Goal: Transaction & Acquisition: Subscribe to service/newsletter

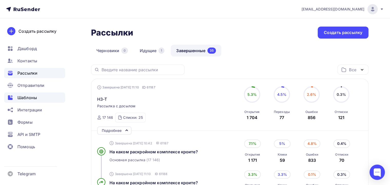
click at [35, 95] on span "Шаблоны" at bounding box center [26, 98] width 19 height 6
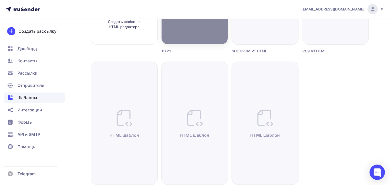
scroll to position [51, 0]
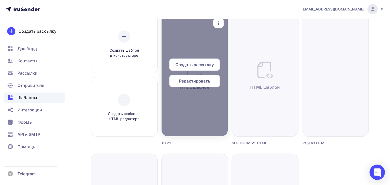
click at [194, 81] on span "Редактировать" at bounding box center [194, 81] width 31 height 6
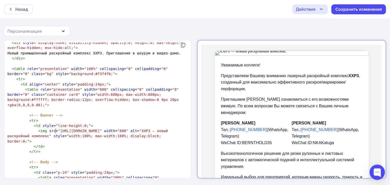
scroll to position [2, 0]
type textarea "https://via.placeholder.com/600x200.png?text=XXP3+Machine"
drag, startPoint x: 56, startPoint y: 131, endPoint x: 170, endPoint y: 131, distance: 114.5
click at [102, 131] on span ""https://via.placeholder.com/600x200.png?text=XXP3+Machine"" at bounding box center [80, 131] width 44 height 4
paste textarea
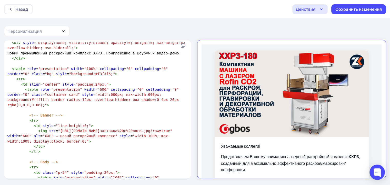
click at [149, 152] on pre "</ tr >" at bounding box center [96, 151] width 180 height 5
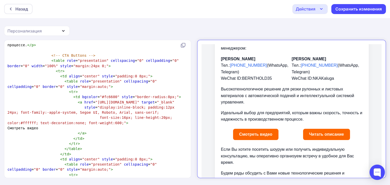
scroll to position [0, 0]
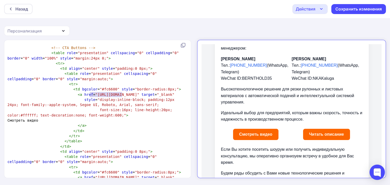
type textarea "https://rutube.ru"
drag, startPoint x: 90, startPoint y: 94, endPoint x: 124, endPoint y: 95, distance: 33.8
click at [124, 95] on span ""https://rutube.ru"" at bounding box center [117, 95] width 44 height 4
paste textarea
click at [157, 97] on span ""_blank"" at bounding box center [166, 95] width 18 height 4
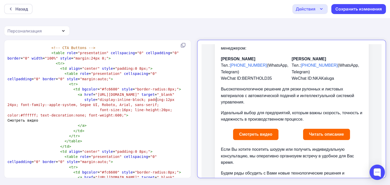
click at [168, 134] on pre "</ td >" at bounding box center [96, 131] width 180 height 5
click at [259, 125] on link "Смотреть видео" at bounding box center [250, 130] width 45 height 11
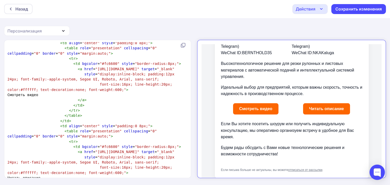
click at [325, 92] on td "Уважаемые коллеги! Представляем Вашему вниманию лазерный раскройный комплекс XX…" at bounding box center [286, 61] width 141 height 186
click at [326, 99] on link "Читать описание" at bounding box center [321, 104] width 47 height 11
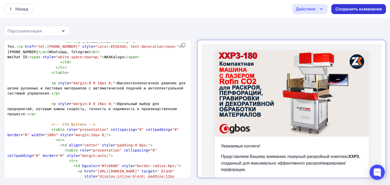
click at [359, 12] on div "Сохранить изменения" at bounding box center [358, 9] width 55 height 10
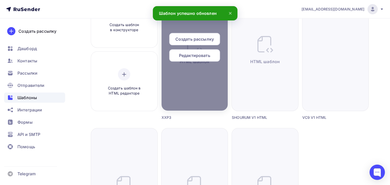
click at [202, 39] on span "Создать рассылку" at bounding box center [194, 39] width 38 height 6
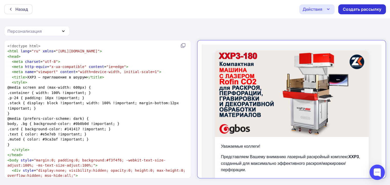
click at [356, 7] on div "Создать рассылку" at bounding box center [361, 9] width 38 height 6
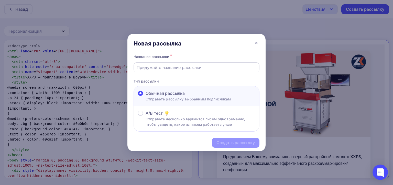
click at [167, 72] on div at bounding box center [197, 68] width 126 height 10
click at [168, 67] on input "text" at bounding box center [197, 68] width 120 height 6
type input "z"
type input "x"
type input "XXP3"
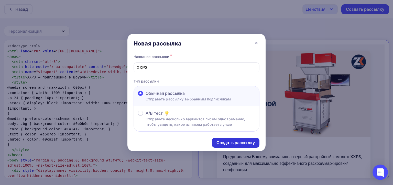
click at [222, 140] on div "Создать рассылку" at bounding box center [236, 143] width 38 height 6
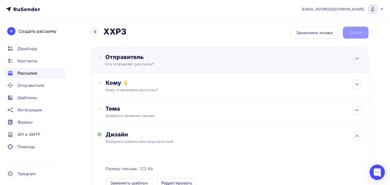
click at [133, 61] on div "Отправитель Кто отправляет рассылку? Email * naduvaev1@gmail.com 100@zipkittech…" at bounding box center [160, 60] width 111 height 13
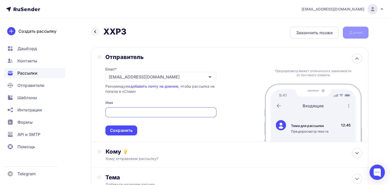
click at [193, 76] on div "[EMAIL_ADDRESS][DOMAIN_NAME]" at bounding box center [160, 77] width 111 height 10
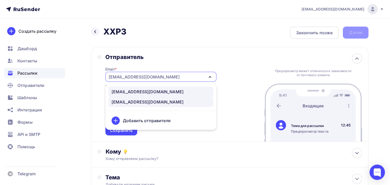
click at [147, 91] on div "100@zipkittech.ru" at bounding box center [147, 92] width 72 height 6
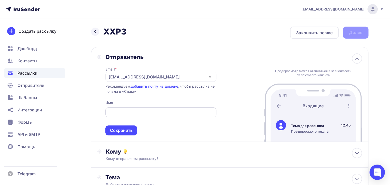
click at [133, 112] on input "text" at bounding box center [160, 113] width 105 height 6
type input "z"
type input "Zipkittech"
click at [201, 101] on div "Email * 100@zipkittech.ru 100@zipkittech.ru naduvaev1@gmail.com Добавить отправ…" at bounding box center [160, 98] width 111 height 75
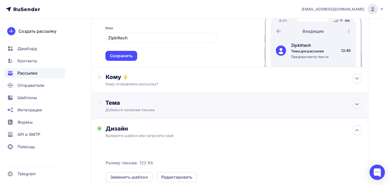
scroll to position [77, 0]
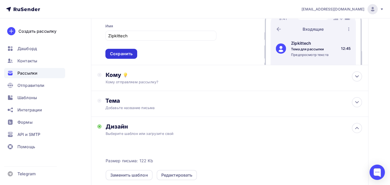
click at [113, 55] on div "Сохранить" at bounding box center [121, 54] width 23 height 6
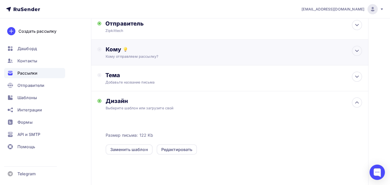
scroll to position [0, 0]
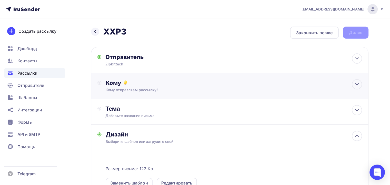
click at [165, 88] on div "Кому отправляем рассылку?" at bounding box center [221, 90] width 231 height 5
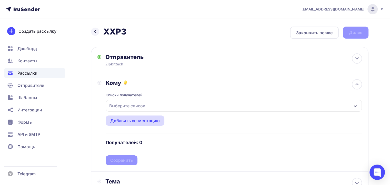
click at [137, 123] on div "Добавить сегментацию" at bounding box center [135, 121] width 50 height 6
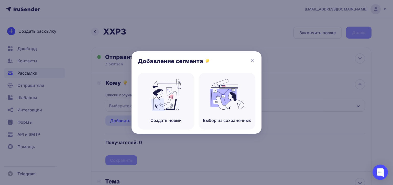
click at [256, 63] on div "Добавление сегмента" at bounding box center [197, 62] width 130 height 22
click at [252, 58] on icon at bounding box center [253, 61] width 6 height 6
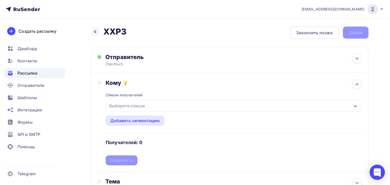
click at [220, 106] on div "Выберите список" at bounding box center [234, 106] width 256 height 12
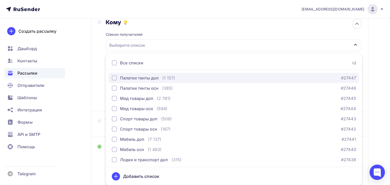
click at [114, 76] on div "button" at bounding box center [114, 78] width 5 height 5
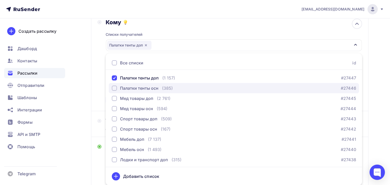
click at [114, 87] on div "button" at bounding box center [114, 88] width 5 height 5
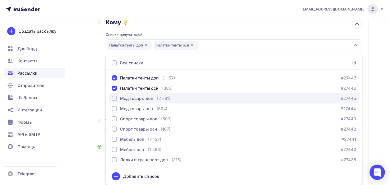
click at [113, 94] on button "Мед товары доп (2 761) #27445" at bounding box center [234, 99] width 250 height 10
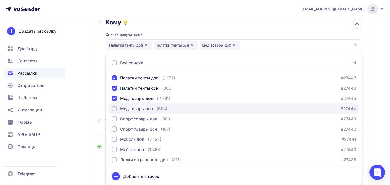
click at [114, 104] on button "Мед товары осн (594) #27444" at bounding box center [234, 109] width 250 height 10
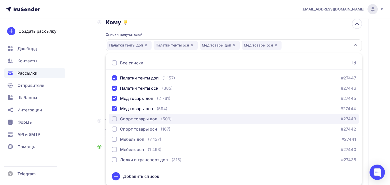
click at [115, 118] on div "button" at bounding box center [114, 119] width 5 height 5
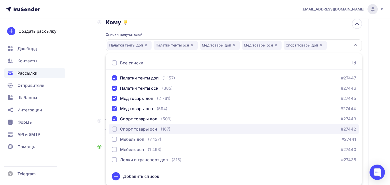
click at [116, 128] on div "button" at bounding box center [114, 129] width 5 height 5
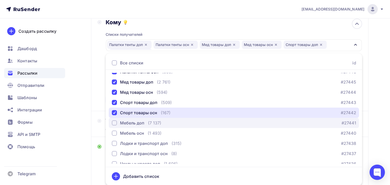
scroll to position [26, 0]
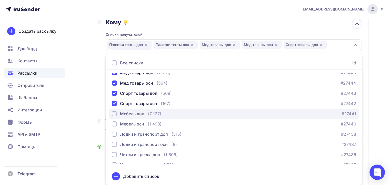
click at [112, 114] on div "button" at bounding box center [114, 113] width 5 height 5
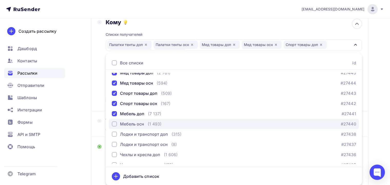
click at [114, 126] on div "button" at bounding box center [114, 124] width 5 height 5
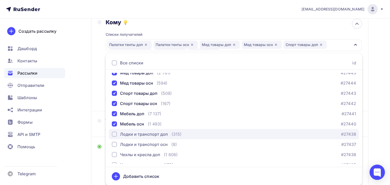
click at [114, 134] on div "button" at bounding box center [114, 134] width 5 height 5
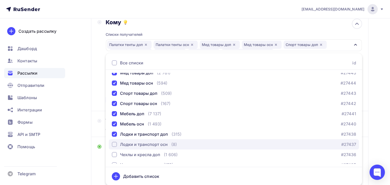
click at [114, 142] on div "button" at bounding box center [114, 144] width 5 height 5
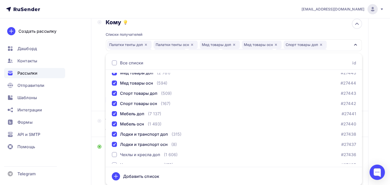
click at [89, 102] on div "Назад XXP3 XXP3 Закончить позже Далее Отправитель Zipkittech Email * 100@zipkit…" at bounding box center [195, 134] width 390 height 352
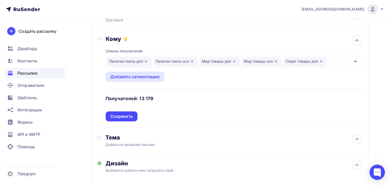
scroll to position [35, 0]
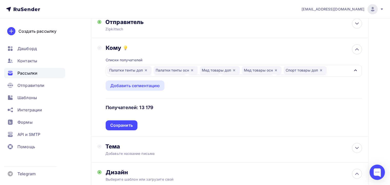
click at [144, 70] on icon "button" at bounding box center [146, 70] width 4 height 4
click at [144, 70] on icon "button" at bounding box center [145, 70] width 4 height 4
click at [144, 70] on div "Мед товары доп" at bounding box center [127, 70] width 40 height 8
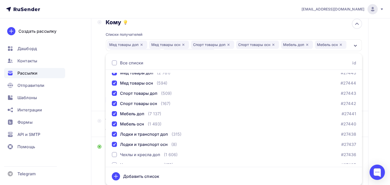
click at [141, 45] on icon "button" at bounding box center [141, 45] width 4 height 4
click at [141, 45] on icon "button" at bounding box center [141, 45] width 2 height 2
click at [141, 45] on div "Спорт товары доп" at bounding box center [128, 45] width 43 height 8
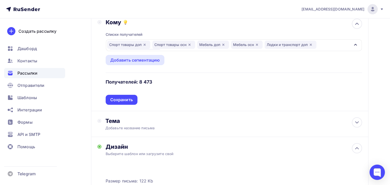
click at [143, 44] on icon "button" at bounding box center [144, 45] width 4 height 4
click at [143, 44] on icon "button" at bounding box center [144, 45] width 2 height 2
click at [143, 44] on div "Мебель осн" at bounding box center [157, 45] width 32 height 9
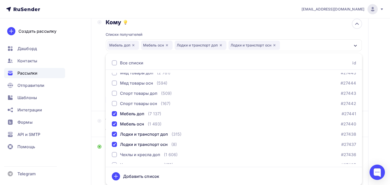
click at [134, 44] on icon "button" at bounding box center [133, 45] width 4 height 4
click at [151, 44] on div "Лодки и транспорт доп" at bounding box center [133, 45] width 52 height 9
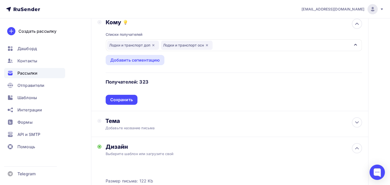
click at [155, 44] on icon "button" at bounding box center [153, 45] width 4 height 4
click at [153, 44] on icon "button" at bounding box center [153, 45] width 4 height 4
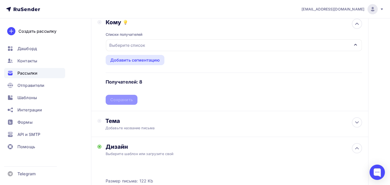
click at [146, 43] on div "Выберите список" at bounding box center [127, 45] width 40 height 9
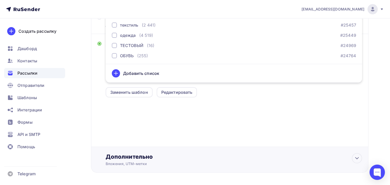
scroll to position [133, 0]
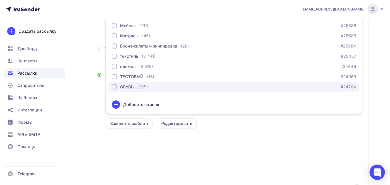
click at [112, 85] on div "button" at bounding box center [114, 87] width 5 height 5
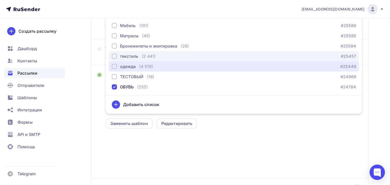
drag, startPoint x: 113, startPoint y: 68, endPoint x: 114, endPoint y: 60, distance: 7.5
click at [113, 67] on div "button" at bounding box center [114, 66] width 5 height 5
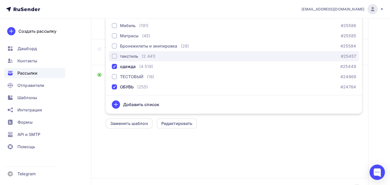
click at [114, 58] on div "текстиль" at bounding box center [125, 56] width 26 height 6
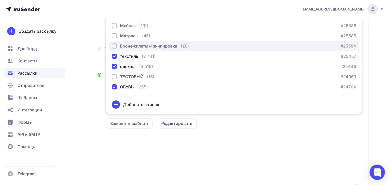
click at [116, 42] on button "Бронежилеты и экипировка (28) #25584" at bounding box center [234, 46] width 250 height 10
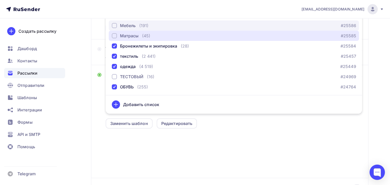
drag, startPoint x: 115, startPoint y: 35, endPoint x: 115, endPoint y: 23, distance: 11.8
click at [115, 33] on div "button" at bounding box center [114, 35] width 5 height 5
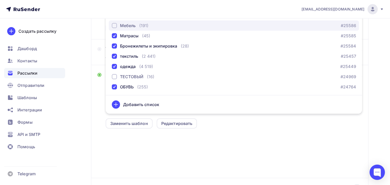
click at [115, 21] on button "Мебель (191) #25586" at bounding box center [234, 25] width 250 height 10
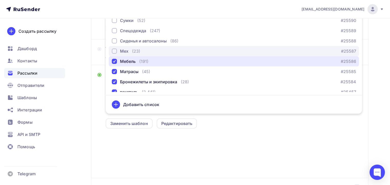
scroll to position [185, 0]
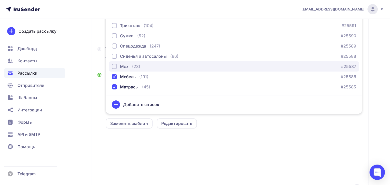
drag, startPoint x: 116, startPoint y: 65, endPoint x: 117, endPoint y: 60, distance: 5.3
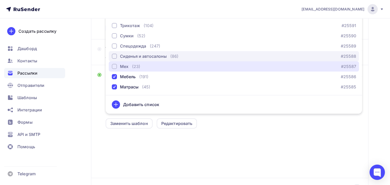
click at [116, 65] on div "button" at bounding box center [114, 66] width 5 height 5
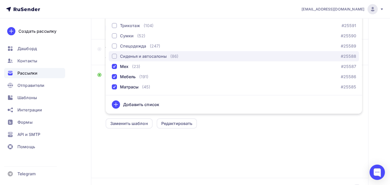
drag, startPoint x: 117, startPoint y: 55, endPoint x: 116, endPoint y: 46, distance: 8.6
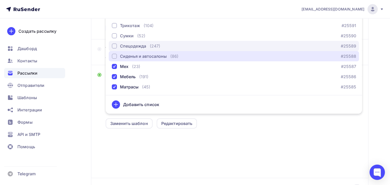
click at [117, 54] on div "Сиденья и автосалоны" at bounding box center [139, 56] width 55 height 6
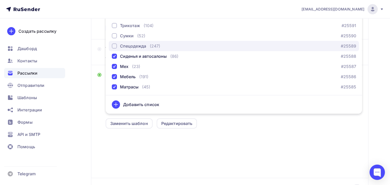
drag, startPoint x: 115, startPoint y: 45, endPoint x: 115, endPoint y: 38, distance: 7.2
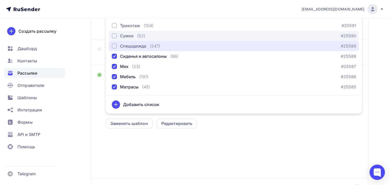
click at [115, 45] on div "button" at bounding box center [114, 46] width 5 height 5
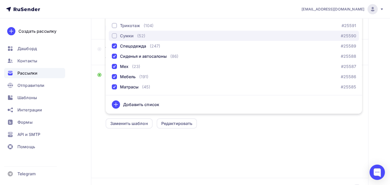
click at [114, 35] on div "button" at bounding box center [114, 35] width 5 height 5
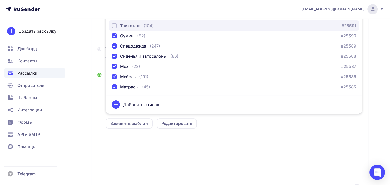
click at [114, 26] on div "button" at bounding box center [114, 25] width 5 height 5
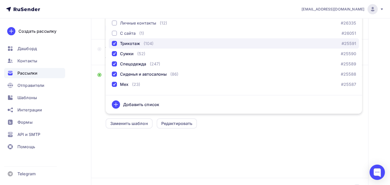
scroll to position [134, 0]
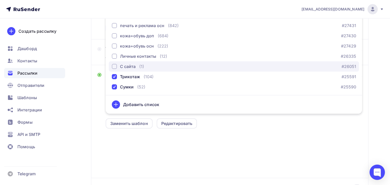
click at [116, 64] on div "button" at bounding box center [114, 66] width 5 height 5
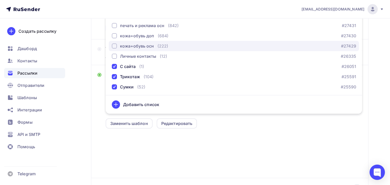
drag, startPoint x: 116, startPoint y: 48, endPoint x: 116, endPoint y: 45, distance: 3.6
click at [116, 47] on div "кожа+обувь осн" at bounding box center [133, 46] width 42 height 6
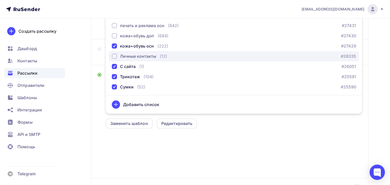
drag, startPoint x: 115, startPoint y: 59, endPoint x: 115, endPoint y: 49, distance: 9.7
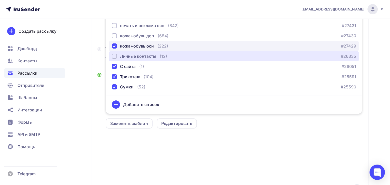
click at [115, 58] on div "Личные контакты" at bounding box center [134, 56] width 44 height 6
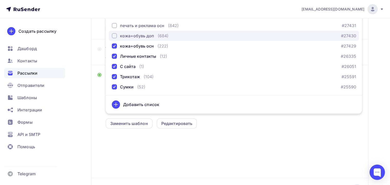
click at [115, 32] on button "кожа+обувь доп (684) #27430" at bounding box center [234, 36] width 250 height 10
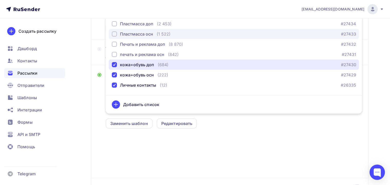
scroll to position [83, 0]
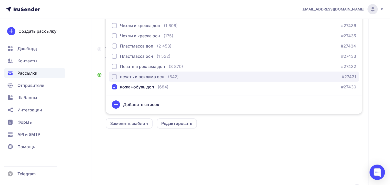
click at [115, 73] on button "печать и реклама осн (842) #27431" at bounding box center [234, 77] width 250 height 10
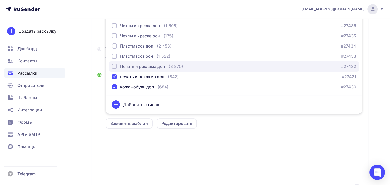
click at [115, 66] on div "button" at bounding box center [114, 66] width 5 height 5
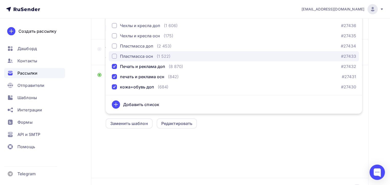
click at [115, 57] on div "button" at bounding box center [114, 56] width 5 height 5
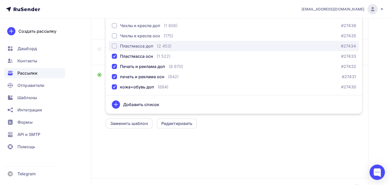
click at [114, 43] on div "Пластмасса доп" at bounding box center [132, 46] width 41 height 6
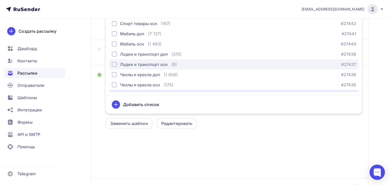
scroll to position [32, 0]
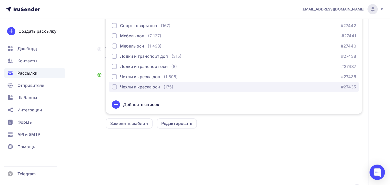
click at [112, 85] on div "button" at bounding box center [114, 87] width 5 height 5
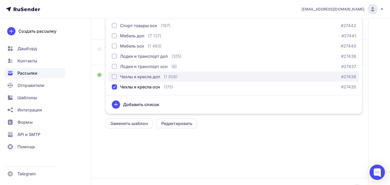
click at [111, 75] on button "Чехлы и кресла доп (1 606) #27436" at bounding box center [234, 77] width 250 height 10
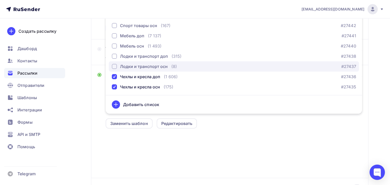
click at [112, 68] on div "Лодки и транспорт осн" at bounding box center [140, 67] width 56 height 6
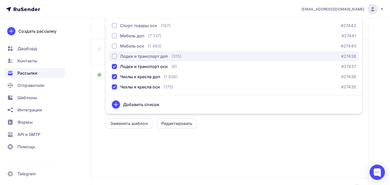
click at [113, 56] on div "button" at bounding box center [114, 56] width 5 height 5
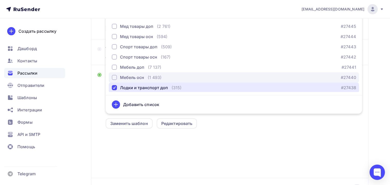
scroll to position [0, 0]
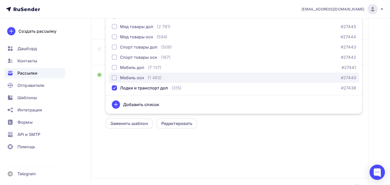
click at [115, 74] on button "Мебель осн (1 493) #27440" at bounding box center [234, 78] width 250 height 10
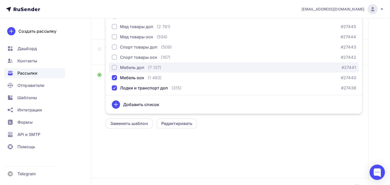
click at [115, 69] on div "button" at bounding box center [114, 67] width 5 height 5
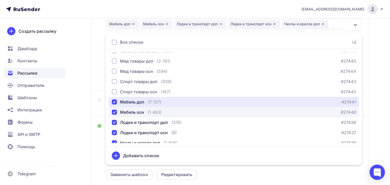
scroll to position [26, 0]
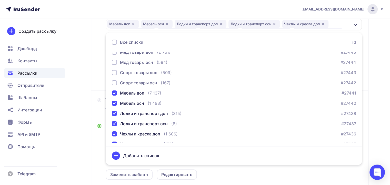
click at [375, 107] on div "Назад XXP3 XXP3 Закончить позже Далее Отправитель Zipkittech Email * 100@zipkit…" at bounding box center [195, 113] width 390 height 352
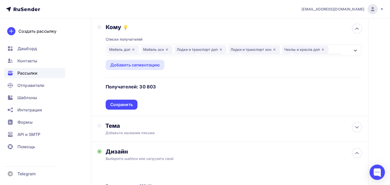
click at [353, 49] on div "Мебель доп Мебель осн Лодки и транспорт доп Лодки и транспорт осн Чехлы и кресл…" at bounding box center [234, 50] width 256 height 12
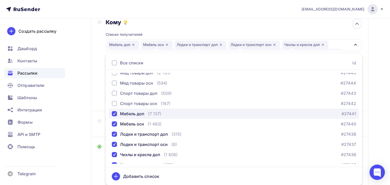
click at [116, 112] on div "button" at bounding box center [114, 113] width 5 height 5
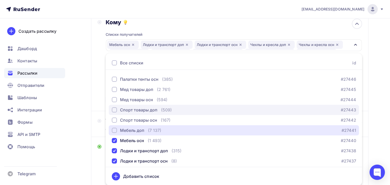
scroll to position [0, 0]
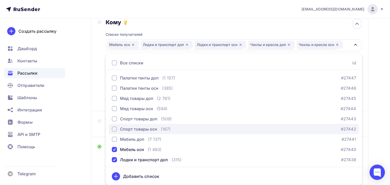
click at [112, 126] on div "Спорт товары осн" at bounding box center [134, 129] width 45 height 6
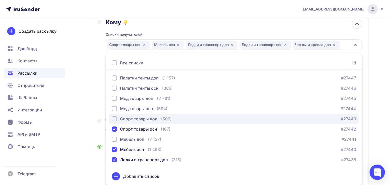
click at [114, 119] on div "button" at bounding box center [114, 119] width 5 height 5
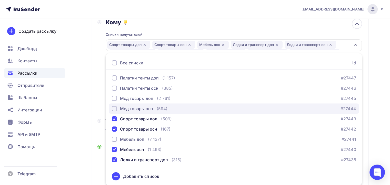
click at [115, 108] on div "button" at bounding box center [114, 108] width 5 height 5
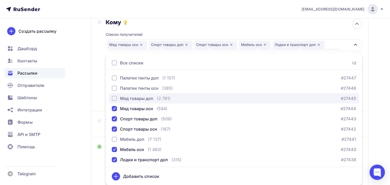
click at [113, 97] on div "button" at bounding box center [114, 98] width 5 height 5
drag, startPoint x: 113, startPoint y: 94, endPoint x: 112, endPoint y: 91, distance: 2.6
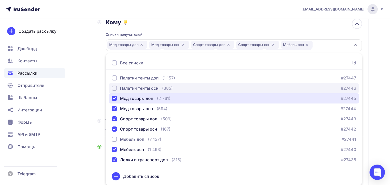
click at [113, 94] on button "Мед товары доп (2 761) #27445" at bounding box center [234, 99] width 250 height 10
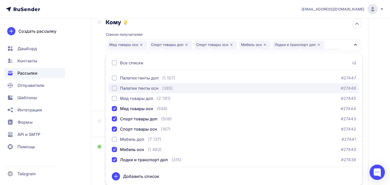
click at [114, 89] on div "button" at bounding box center [114, 88] width 5 height 5
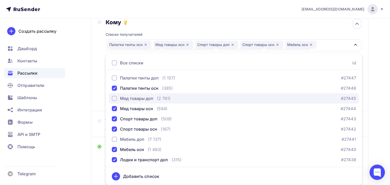
click at [115, 100] on div "button" at bounding box center [114, 98] width 5 height 5
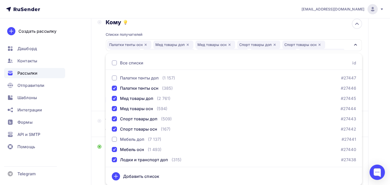
click at [114, 71] on ul "Все списки id Палатки тенты доп (1 157) #27447 Палатки тенты осн (385) #27446 М…" at bounding box center [234, 119] width 256 height 133
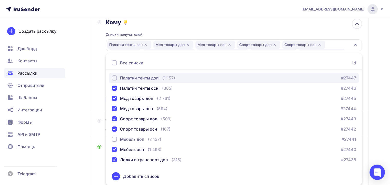
click at [115, 76] on div "button" at bounding box center [114, 78] width 5 height 5
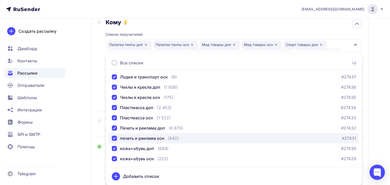
scroll to position [102, 0]
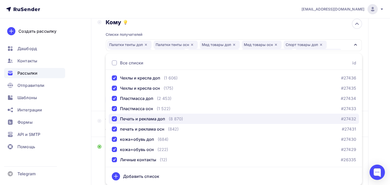
click at [115, 120] on div "button" at bounding box center [114, 119] width 5 height 5
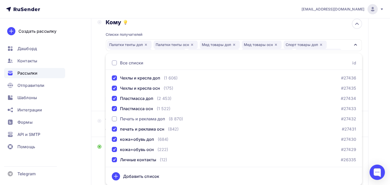
click at [377, 78] on div "Назад XXP3 XXP3 Закончить позже Далее Отправитель Zipkittech Email * 100@zipkit…" at bounding box center [195, 134] width 390 height 352
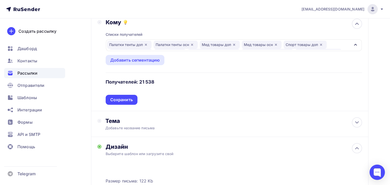
click at [342, 43] on div "Палатки тенты доп Палатки тенты осн Мед товары доп Мед товары осн Спорт товары …" at bounding box center [228, 45] width 243 height 9
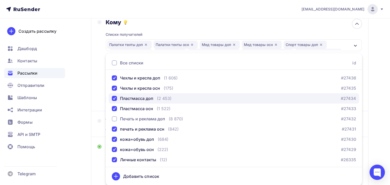
click at [112, 98] on div "button" at bounding box center [114, 98] width 5 height 5
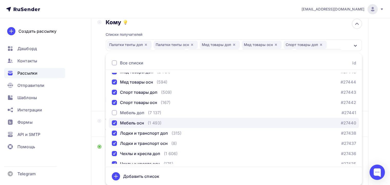
scroll to position [26, 0]
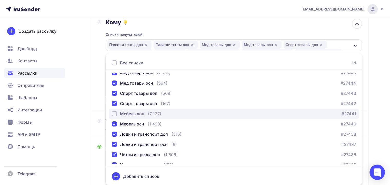
click at [112, 115] on div "button" at bounding box center [114, 113] width 5 height 5
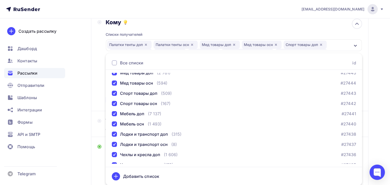
click at [370, 75] on div "Назад XXP3 XXP3 Закончить позже Далее Отправитель Zipkittech Email * 100@zipkit…" at bounding box center [195, 134] width 390 height 352
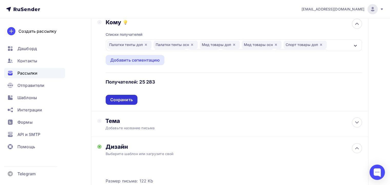
click at [119, 102] on div "Сохранить" at bounding box center [121, 100] width 23 height 6
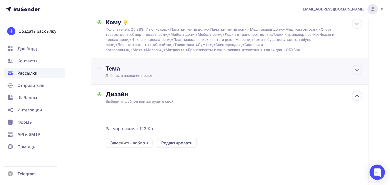
click at [189, 67] on div "Тема" at bounding box center [155, 68] width 101 height 7
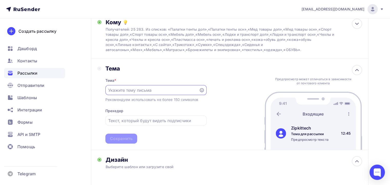
scroll to position [0, 0]
paste input "Высокоскростные лазерные системы"
click at [125, 90] on input "Высокоскростные лазерные системы" at bounding box center [152, 91] width 88 height 6
type input "Высокоcкростные лазерные системы"
click at [150, 109] on div "Тема * Высокоcкростные лазерные системы Рекомендуем использовать не более 150 с…" at bounding box center [155, 108] width 101 height 72
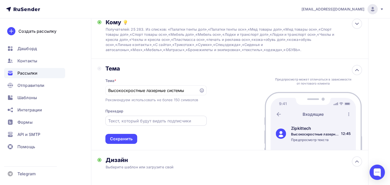
click at [157, 121] on input "text" at bounding box center [155, 121] width 95 height 6
paste input "XXP3=20 человек! Убери ручной труд, повысь эффетивность"
click at [185, 118] on input "XXP3=20 человек! Убери ручной труд, повысь эффетивность" at bounding box center [155, 121] width 95 height 6
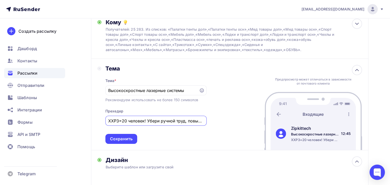
click at [199, 128] on div "Тема * Высокоcкростные лазерные системы Рекомендуем использовать не более 150 с…" at bounding box center [155, 108] width 101 height 72
click at [187, 118] on input "XXP3=20 человек! Убери ручной труд, повысь эффитивность" at bounding box center [155, 121] width 95 height 6
click at [194, 121] on input "XXP3=20 человек! Убери ручной труд, повысь эффитивность" at bounding box center [155, 121] width 95 height 6
click at [199, 147] on div "Тема Тема * Высокоcкростные лазерные системы Рекомендуем использовать не более …" at bounding box center [229, 105] width 277 height 92
click at [181, 118] on input "XXP3=20 человек! Убери ручной труд, повысь эффитивность" at bounding box center [155, 121] width 95 height 6
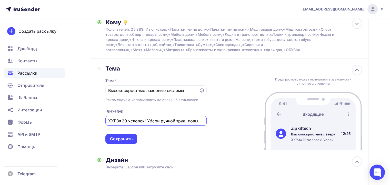
scroll to position [0, 28]
drag, startPoint x: 146, startPoint y: 120, endPoint x: 270, endPoint y: 119, distance: 124.0
click at [270, 119] on div "Тема Тема * Высокоcкростные лазерные системы Рекомендуем использовать не более …" at bounding box center [229, 105] width 277 height 92
drag, startPoint x: 158, startPoint y: 119, endPoint x: 119, endPoint y: 126, distance: 39.0
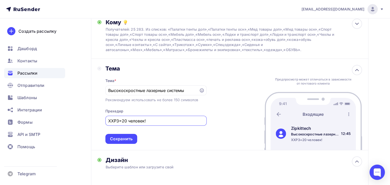
click at [119, 126] on div "Тема * Высокоcкростные лазерные системы Рекомендуем использовать не более 150 с…" at bounding box center [155, 108] width 101 height 72
type input "XXP3 заменяет ручно труд 20 человек"
click at [175, 132] on div "Тема * Высокоcкростные лазерные системы Рекомендуем использовать не более 150 с…" at bounding box center [155, 108] width 101 height 72
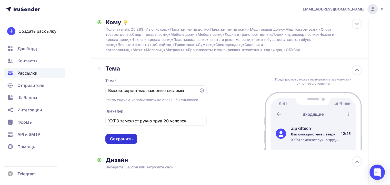
click at [134, 142] on div "Сохранить" at bounding box center [121, 139] width 32 height 10
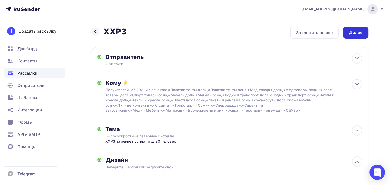
click at [363, 35] on div "Далее" at bounding box center [355, 33] width 26 height 12
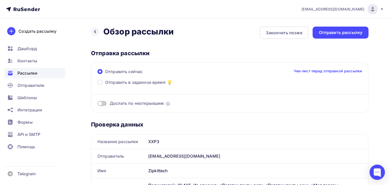
click at [102, 100] on div "Дослать по неоткрывшим" at bounding box center [229, 97] width 264 height 18
click at [103, 103] on span at bounding box center [101, 103] width 9 height 5
click at [97, 105] on input "checkbox" at bounding box center [97, 105] width 0 height 0
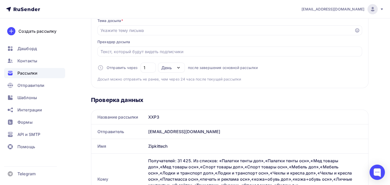
scroll to position [102, 0]
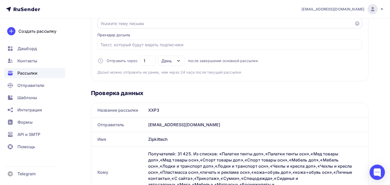
click at [127, 27] on div at bounding box center [229, 23] width 264 height 10
click at [128, 26] on input "Отправить в заданное время" at bounding box center [225, 23] width 251 height 6
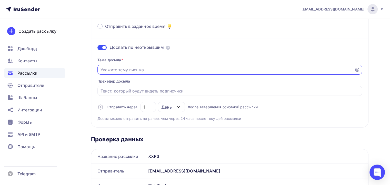
scroll to position [26, 0]
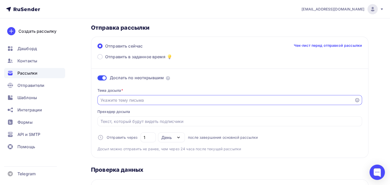
paste input "Высокоскростные лазерные системы"
click at [115, 100] on input "Высокоскростные лазерные системы" at bounding box center [225, 100] width 251 height 6
click at [119, 100] on input "Высокоскростные лазерные системы" at bounding box center [225, 100] width 251 height 6
click at [185, 98] on input "Высокоскоростные лазерные системы" at bounding box center [225, 100] width 251 height 6
type input "Высокоскоростные лазерные системы"
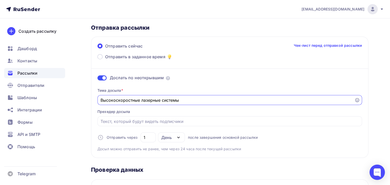
click at [185, 115] on div "Тема досыла * Высокоскоростные лазерные системы Прехедер досыла Отправить через…" at bounding box center [229, 118] width 264 height 68
click at [186, 119] on input "Отправить в заданное время" at bounding box center [229, 122] width 258 height 6
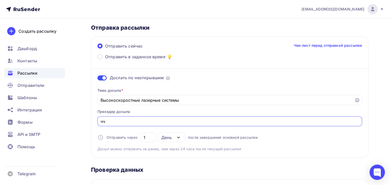
type input "ч"
type input "C"
type input "XPP3 заменяет ручной труд 20 человек"
click at [213, 105] on div "Высокоскоростные лазерные системы" at bounding box center [229, 100] width 264 height 10
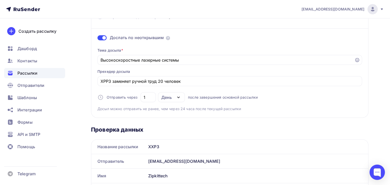
scroll to position [0, 0]
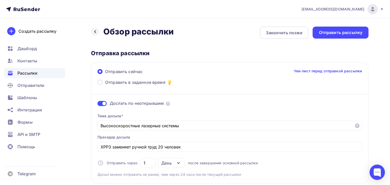
click at [98, 35] on div "Назад Обзор рассылки Обзор рассылки" at bounding box center [132, 32] width 82 height 10
click at [97, 32] on div at bounding box center [95, 32] width 8 height 8
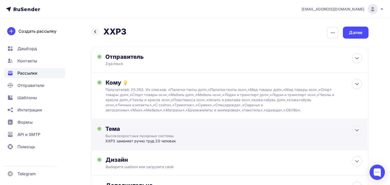
click at [189, 136] on div "Высокоcкростные лазерные системы" at bounding box center [150, 136] width 91 height 5
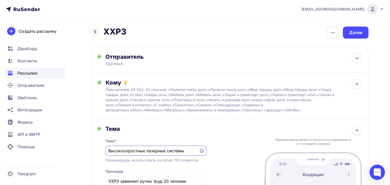
click at [128, 153] on input "Высокоcкростные лазерные системы" at bounding box center [152, 151] width 88 height 6
type input "Высокоcкоростные лазерные системы"
click at [201, 131] on div "Тема" at bounding box center [155, 129] width 101 height 7
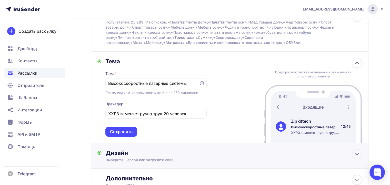
scroll to position [77, 0]
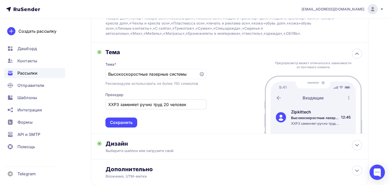
click at [153, 107] on input "XXP3 заменяет ручно труд 20 человек" at bounding box center [155, 105] width 95 height 6
click at [151, 105] on input "XXP3 заменяет ручно труд 20 человек" at bounding box center [155, 105] width 95 height 6
type input "XXP3 заменяет ручной труд 20 человек"
click at [121, 121] on div "Сохранить" at bounding box center [121, 123] width 23 height 6
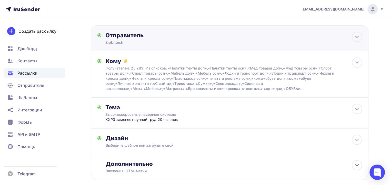
scroll to position [0, 0]
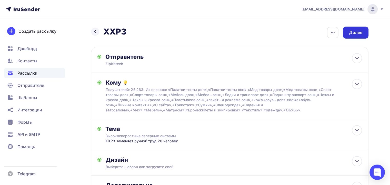
click at [347, 36] on div "Далее" at bounding box center [355, 33] width 26 height 12
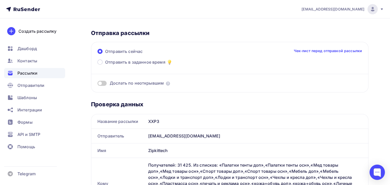
scroll to position [51, 0]
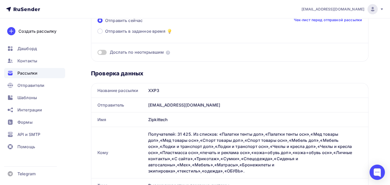
click at [101, 53] on span at bounding box center [101, 52] width 9 height 5
click at [97, 53] on input "checkbox" at bounding box center [97, 53] width 0 height 0
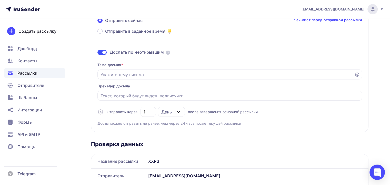
click at [146, 80] on div "Тема досыла * Прехедер досыла Отправить через 1 День День Часы после завершения…" at bounding box center [229, 92] width 264 height 68
click at [146, 77] on input "Отправить в заданное время" at bounding box center [225, 75] width 251 height 6
paste input "Высокоскростные лазерные системы"
click at [119, 73] on input "Высокоскростные лазерные системы" at bounding box center [225, 75] width 251 height 6
type input "Высокоскоростные лазерные системы"
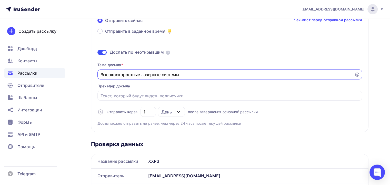
click at [197, 82] on div "Тема досыла * Высокоскоростные лазерные системы Прехедер досыла Отправить через…" at bounding box center [229, 92] width 264 height 68
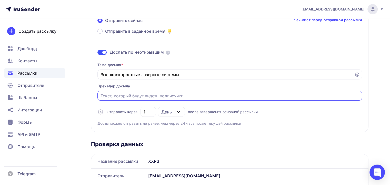
click at [174, 95] on input "Отправить в заданное время" at bounding box center [229, 96] width 258 height 6
type input "Ч"
type input "XXP3 заменяет ручной труд 20 человек"
click at [212, 79] on div "Высокоскоростные лазерные системы" at bounding box center [229, 75] width 264 height 10
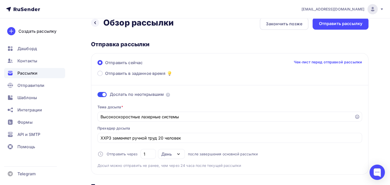
scroll to position [0, 0]
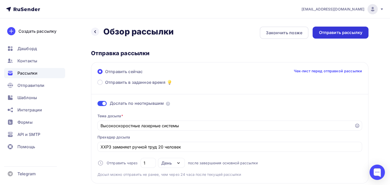
click at [335, 33] on div "Отправить рассылку" at bounding box center [340, 33] width 44 height 6
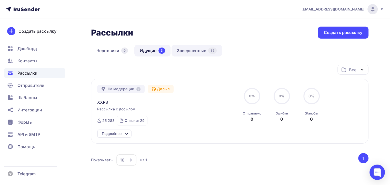
click at [186, 50] on link "Завершенные 35" at bounding box center [196, 51] width 50 height 12
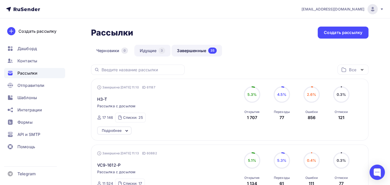
click at [162, 54] on link "Идущие 3" at bounding box center [152, 51] width 36 height 12
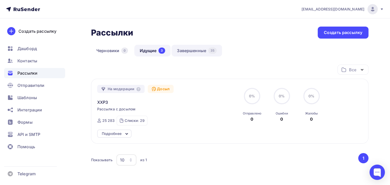
click at [192, 52] on link "Завершенные 35" at bounding box center [196, 51] width 50 height 12
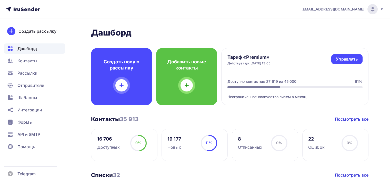
click at [18, 53] on div "Дашборд" at bounding box center [34, 49] width 61 height 10
click at [21, 56] on div "Контакты" at bounding box center [34, 61] width 61 height 10
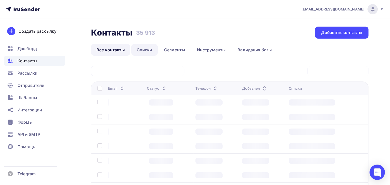
click at [147, 48] on link "Списки" at bounding box center [144, 50] width 26 height 12
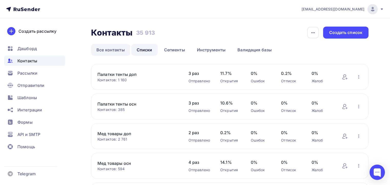
click at [119, 47] on link "Все контакты" at bounding box center [110, 50] width 39 height 12
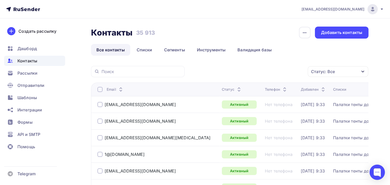
click at [324, 73] on div "Статус: Все" at bounding box center [323, 72] width 24 height 6
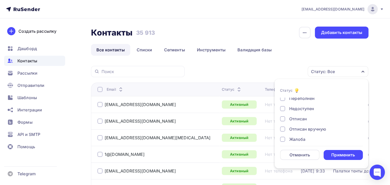
scroll to position [37, 0]
click at [284, 105] on div at bounding box center [282, 104] width 5 height 5
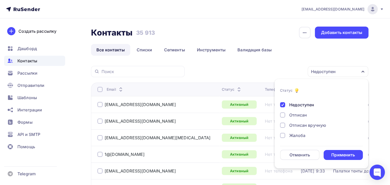
click at [285, 114] on div "Отписан" at bounding box center [318, 115] width 77 height 6
click at [284, 124] on div at bounding box center [282, 125] width 5 height 5
click at [283, 134] on div at bounding box center [282, 135] width 5 height 5
click at [339, 157] on div "Применить" at bounding box center [343, 155] width 24 height 6
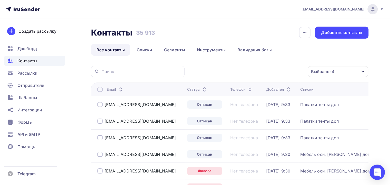
click at [97, 89] on div at bounding box center [99, 89] width 5 height 5
click at [327, 70] on div "Выбрано: 4" at bounding box center [323, 72] width 24 height 6
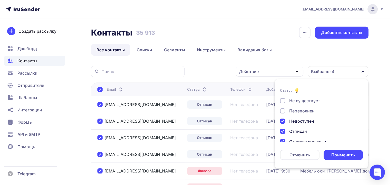
scroll to position [11, 0]
click at [296, 112] on div "Не существует" at bounding box center [304, 110] width 31 height 6
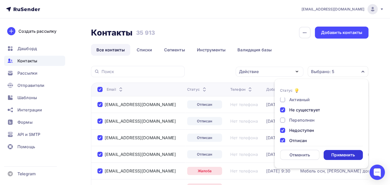
click at [339, 155] on div "Применить" at bounding box center [343, 155] width 24 height 6
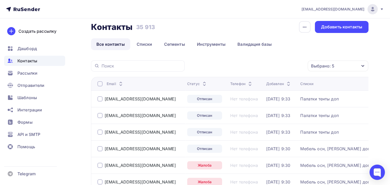
scroll to position [0, 0]
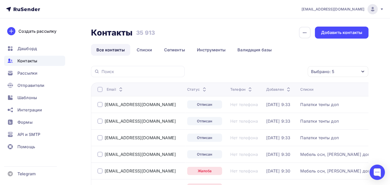
click at [100, 91] on div at bounding box center [99, 89] width 5 height 5
click at [99, 89] on div at bounding box center [99, 89] width 5 height 5
click at [276, 72] on div "Действие" at bounding box center [269, 72] width 68 height 10
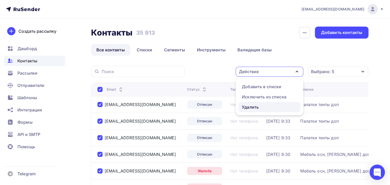
click at [267, 109] on div "Удалить" at bounding box center [269, 107] width 55 height 6
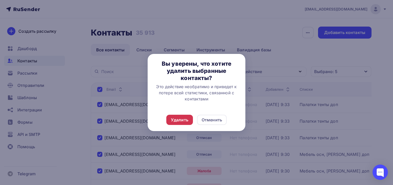
click at [182, 118] on div "Удалить" at bounding box center [179, 120] width 17 height 6
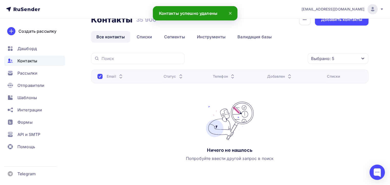
scroll to position [33, 0]
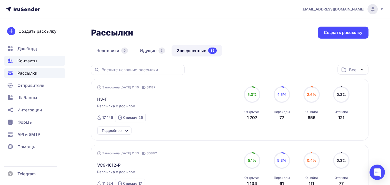
click at [32, 58] on span "Контакты" at bounding box center [27, 61] width 20 height 6
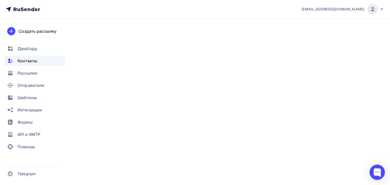
click at [39, 61] on div "Контакты" at bounding box center [34, 61] width 61 height 10
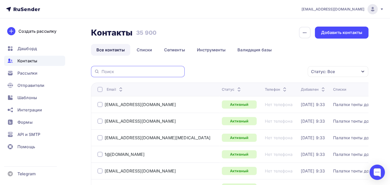
click at [120, 74] on input "text" at bounding box center [141, 72] width 80 height 6
paste input "ООО "ВЕТЕР СПОРТ""
type input "ООО "ВЕТЕР СПОРТ""
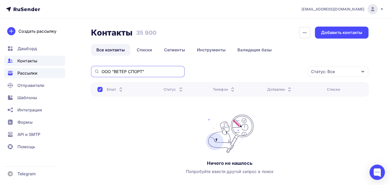
drag, startPoint x: 150, startPoint y: 71, endPoint x: 44, endPoint y: 71, distance: 106.3
click at [44, 71] on div "naduvaev1@gmail.com Аккаунт Тарифы Выйти Создать рассылку Дашборд Контакты Расс…" at bounding box center [195, 109] width 390 height 218
click at [32, 73] on span "Рассылки" at bounding box center [27, 73] width 20 height 6
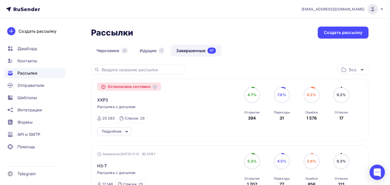
click at [312, 91] on circle at bounding box center [311, 95] width 15 height 15
click at [100, 99] on span "XXP3" at bounding box center [102, 100] width 11 height 6
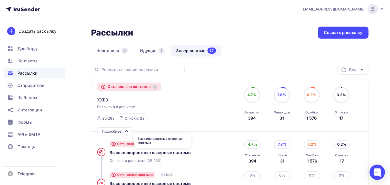
click at [134, 155] on div "Высокоcкоростные лазерные системы" at bounding box center [162, 153] width 107 height 6
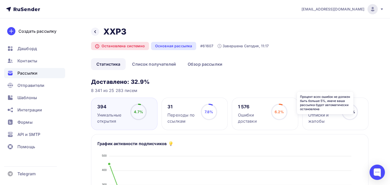
click at [0, 0] on icon at bounding box center [0, 0] width 0 height 0
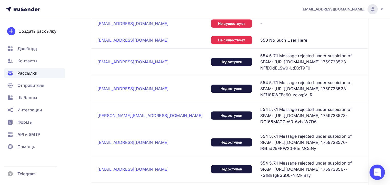
scroll to position [256, 0]
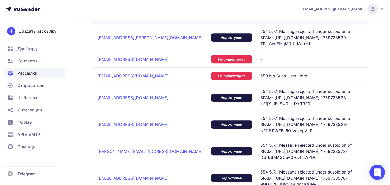
drag, startPoint x: 219, startPoint y: 38, endPoint x: 333, endPoint y: 36, distance: 113.5
click at [328, 36] on tr "sibdor-s@mair.ru Недоступен 554 5.7.1 Message rejected under suspicion of SPAM;…" at bounding box center [229, 37] width 277 height 27
click at [338, 36] on span "554 5.7.1 Message rejected under suspicion of SPAM; https://ya.cc/1IrBc 1759738…" at bounding box center [309, 37] width 98 height 18
click at [211, 36] on div "Недоступен" at bounding box center [231, 38] width 41 height 8
click at [284, 32] on span "554 5.7.1 Message rejected under suspicion of SPAM; https://ya.cc/1IrBc 1759738…" at bounding box center [309, 37] width 98 height 18
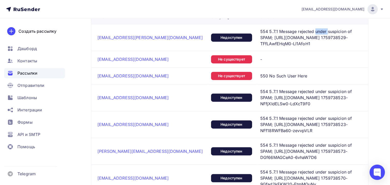
click at [284, 32] on span "554 5.7.1 Message rejected under suspicion of SPAM; https://ya.cc/1IrBc 1759738…" at bounding box center [309, 37] width 98 height 18
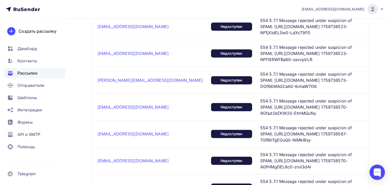
scroll to position [384, 0]
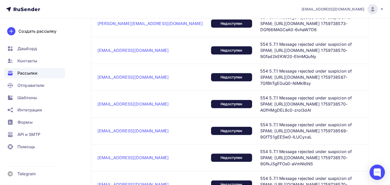
click at [263, 176] on span "554 5.7.1 Message rejected under suspicion of SPAM; https://ya.cc/1IrBc 1759738…" at bounding box center [309, 185] width 98 height 18
drag, startPoint x: 219, startPoint y: 127, endPoint x: 347, endPoint y: 127, distance: 128.6
click at [347, 171] on td "554 5.7.1 Message rejected under suspicion of SPAM; https://ya.cc/1IrBc 1759738…" at bounding box center [313, 184] width 110 height 27
copy span "https://ya.cc/1IrBc 1759738570-AGfraoUFLGk0-pOmHcx9w"
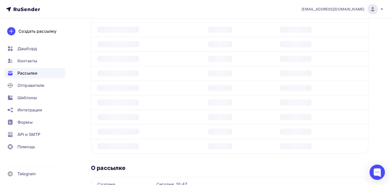
scroll to position [224, 0]
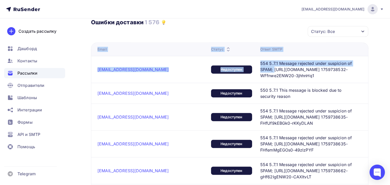
drag, startPoint x: 223, startPoint y: 68, endPoint x: 365, endPoint y: 66, distance: 142.7
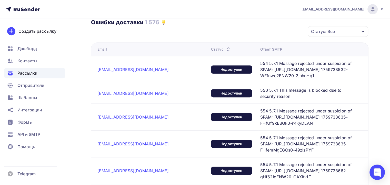
click at [315, 66] on span "554 5.7.1 Message rejected under suspicion of SPAM; https://ya.cc/1IrBc 1759738…" at bounding box center [309, 69] width 98 height 18
click at [302, 69] on span "554 5.7.1 Message rejected under suspicion of SPAM; https://ya.cc/1IrBc 1759738…" at bounding box center [309, 69] width 98 height 18
click at [260, 68] on span "554 5.7.1 Message rejected under suspicion of SPAM; https://ya.cc/1IrBc 1759738…" at bounding box center [309, 69] width 98 height 18
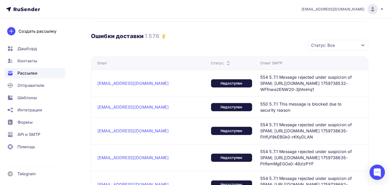
scroll to position [199, 0]
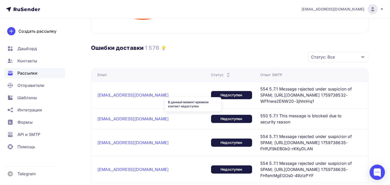
click at [211, 91] on div "Недоступен" at bounding box center [231, 95] width 41 height 8
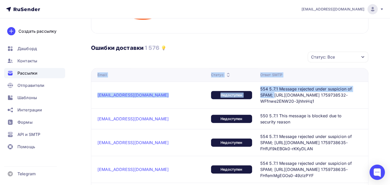
drag, startPoint x: 224, startPoint y: 95, endPoint x: 379, endPoint y: 92, distance: 154.5
click at [361, 94] on td "554 5.7.1 Message rejected under suspicion of SPAM; https://ya.cc/1IrBc 1759738…" at bounding box center [313, 95] width 110 height 27
drag, startPoint x: 347, startPoint y: 96, endPoint x: 221, endPoint y: 96, distance: 126.3
click at [221, 96] on tr "elfa.603057@yandex.ru Недоступен 554 5.7.1 Message rejected under suspicion of …" at bounding box center [229, 95] width 277 height 27
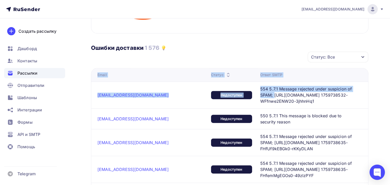
click at [328, 96] on span "554 5.7.1 Message rejected under suspicion of SPAM; https://ya.cc/1IrBc 1759738…" at bounding box center [309, 95] width 98 height 18
drag, startPoint x: 342, startPoint y: 95, endPoint x: 225, endPoint y: 96, distance: 117.8
click at [260, 96] on span "554 5.7.1 Message rejected under suspicion of SPAM; https://ya.cc/1IrBc 1759738…" at bounding box center [309, 95] width 98 height 18
copy span "https://ya.cc/1IrBc 1759738532-WFfnwe2ENW20-3jhhnHq1"
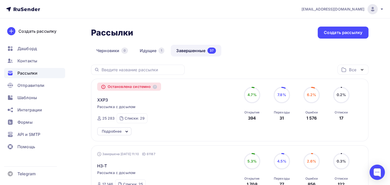
click at [108, 102] on div "XXP3" at bounding box center [155, 97] width 117 height 12
click at [108, 99] on div "XXP3" at bounding box center [155, 97] width 117 height 12
click at [101, 99] on span "XXP3" at bounding box center [102, 100] width 11 height 6
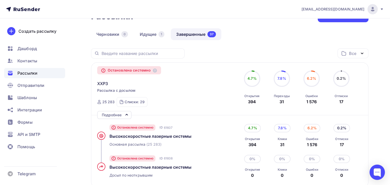
scroll to position [77, 0]
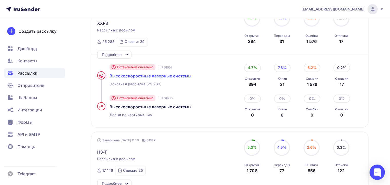
click at [159, 76] on span "Высокоcкоростные лазерные системы" at bounding box center [150, 76] width 82 height 5
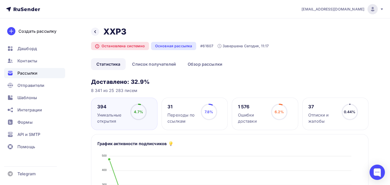
click at [33, 74] on span "Рассылки" at bounding box center [27, 73] width 20 height 6
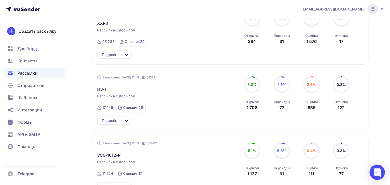
scroll to position [51, 0]
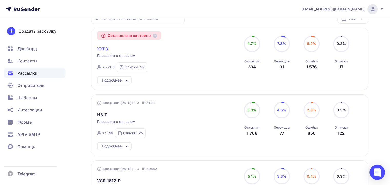
click at [101, 49] on span "XXP3" at bounding box center [102, 49] width 11 height 6
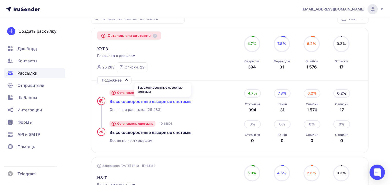
click at [133, 99] on span "Высокоcкоростные лазерные системы" at bounding box center [150, 101] width 82 height 5
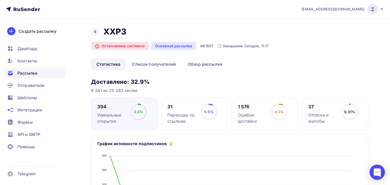
click at [0, 0] on icon at bounding box center [0, 0] width 0 height 0
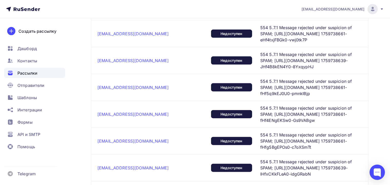
scroll to position [1228, 0]
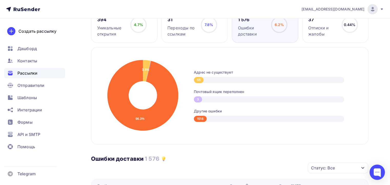
scroll to position [70, 0]
